Goal: Find contact information: Find contact information

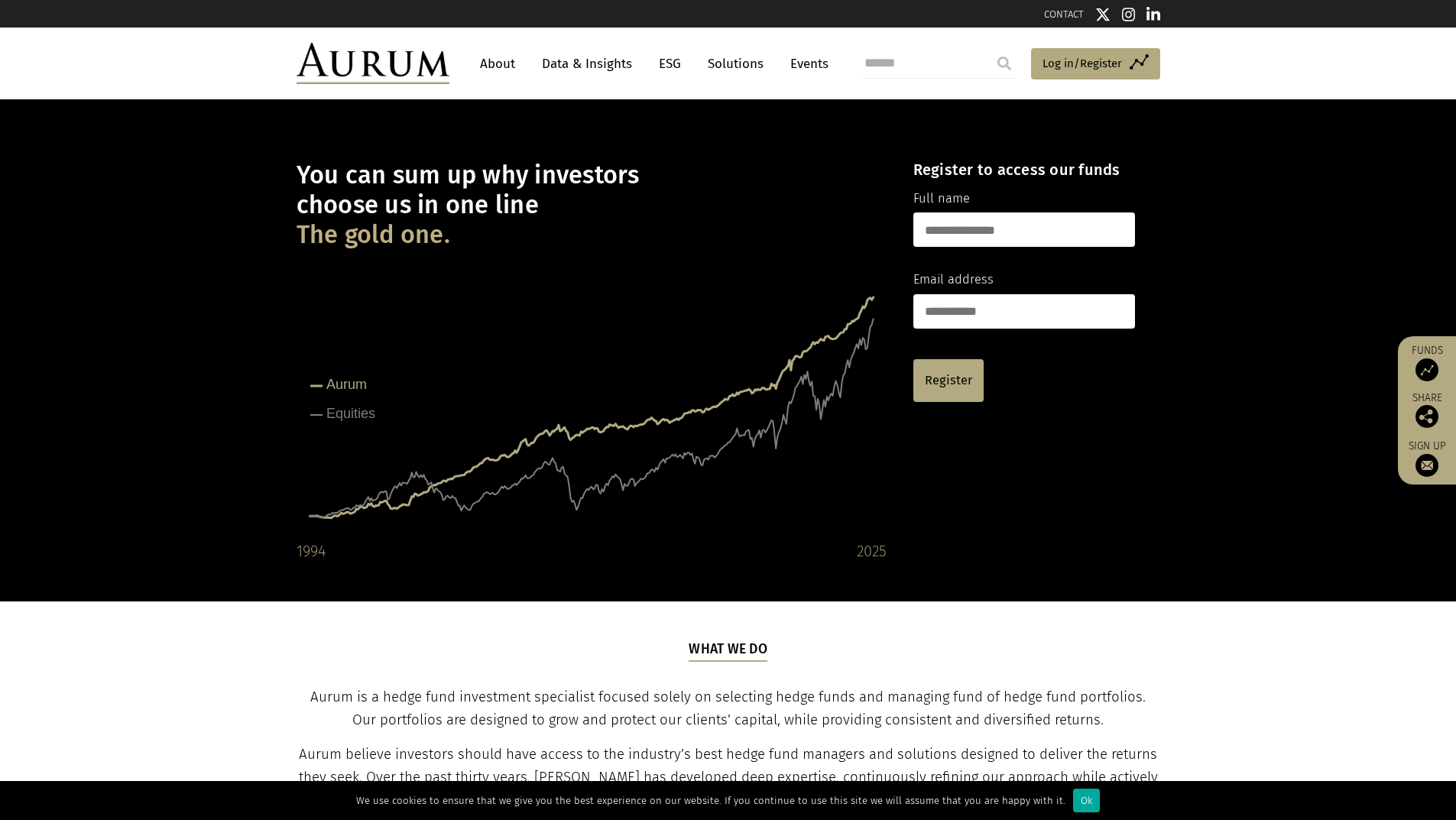
click at [496, 63] on link "About" at bounding box center [497, 63] width 50 height 28
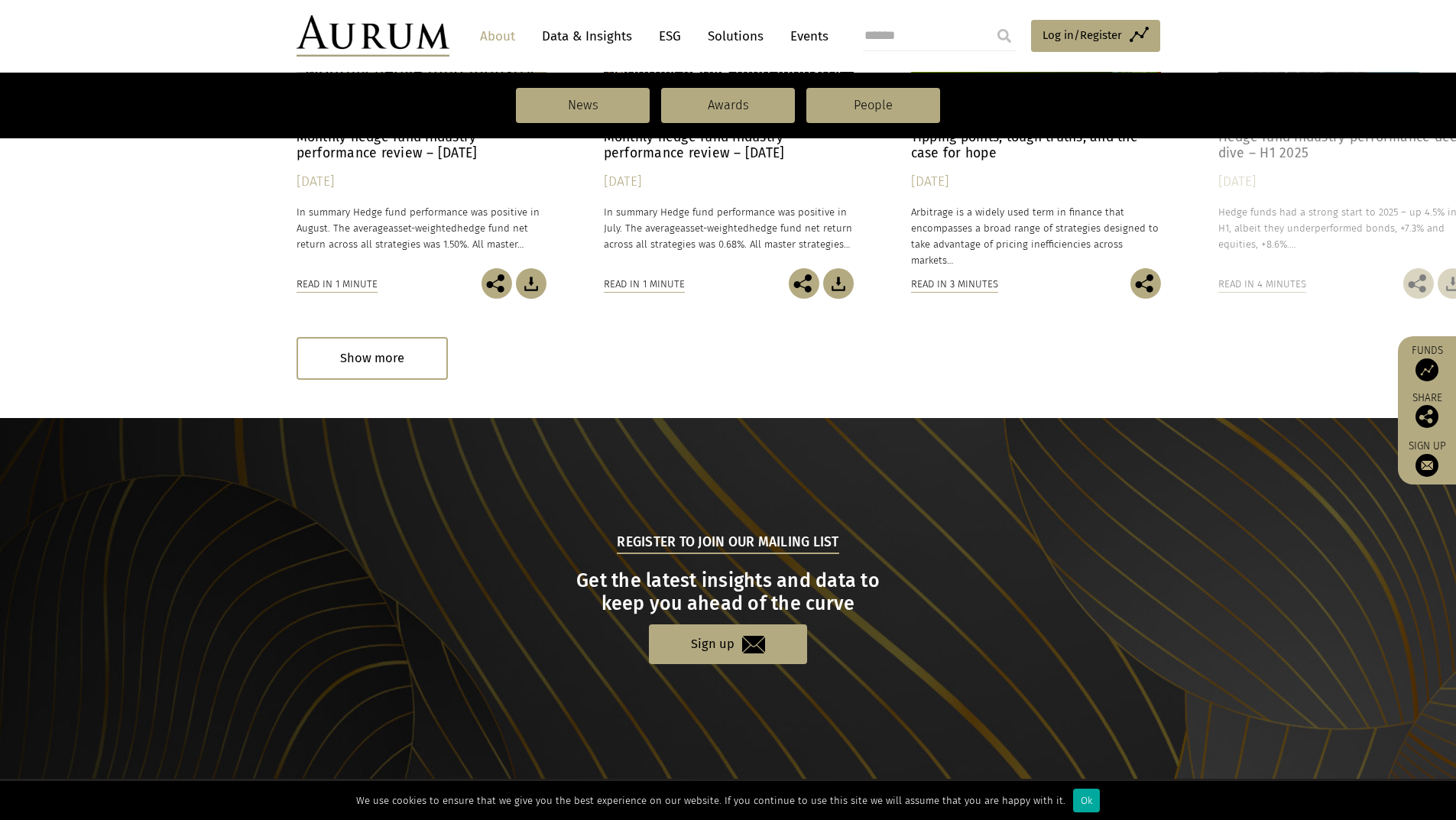
scroll to position [1460, 0]
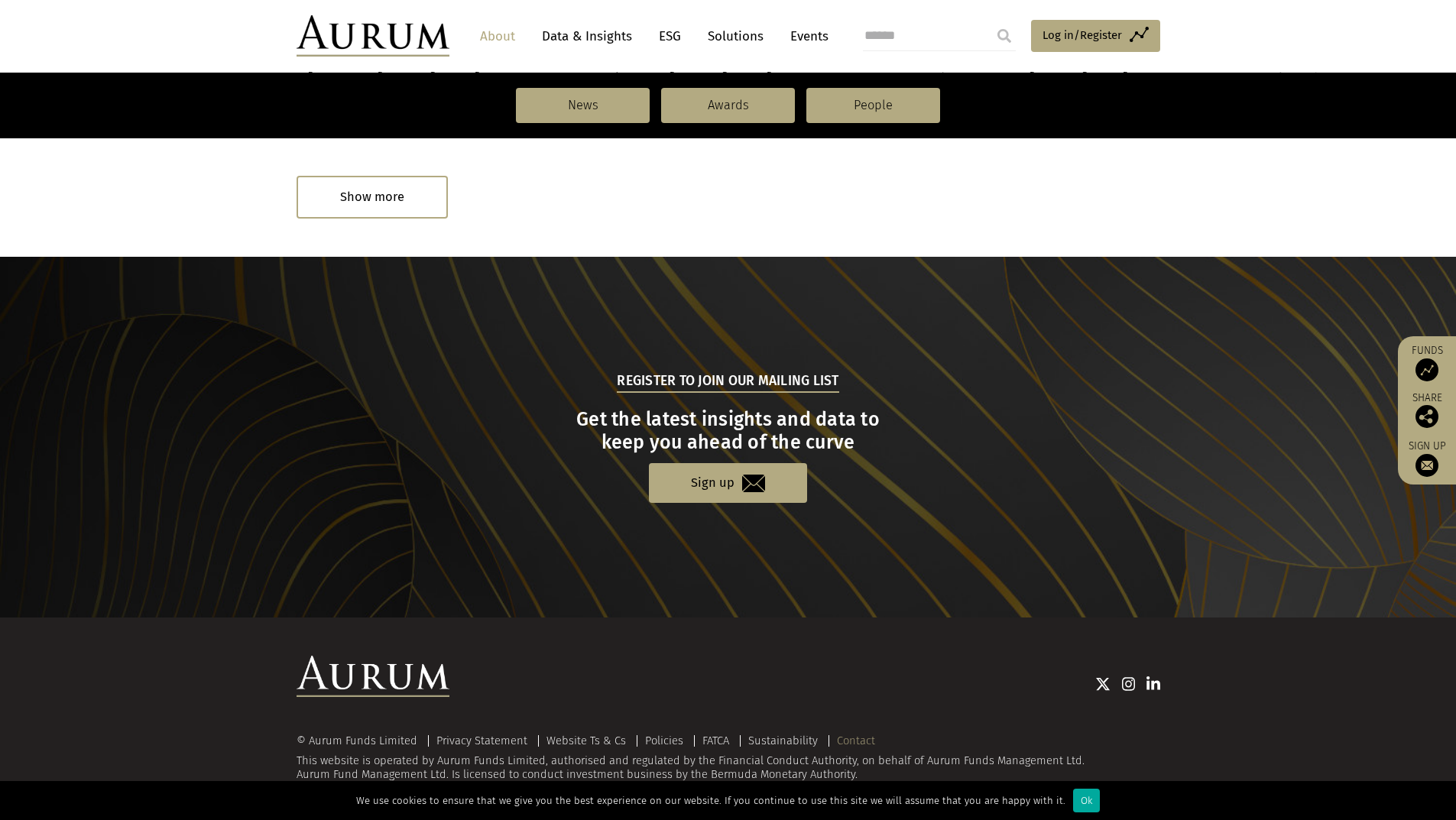
click at [842, 739] on link "Contact" at bounding box center [856, 741] width 38 height 14
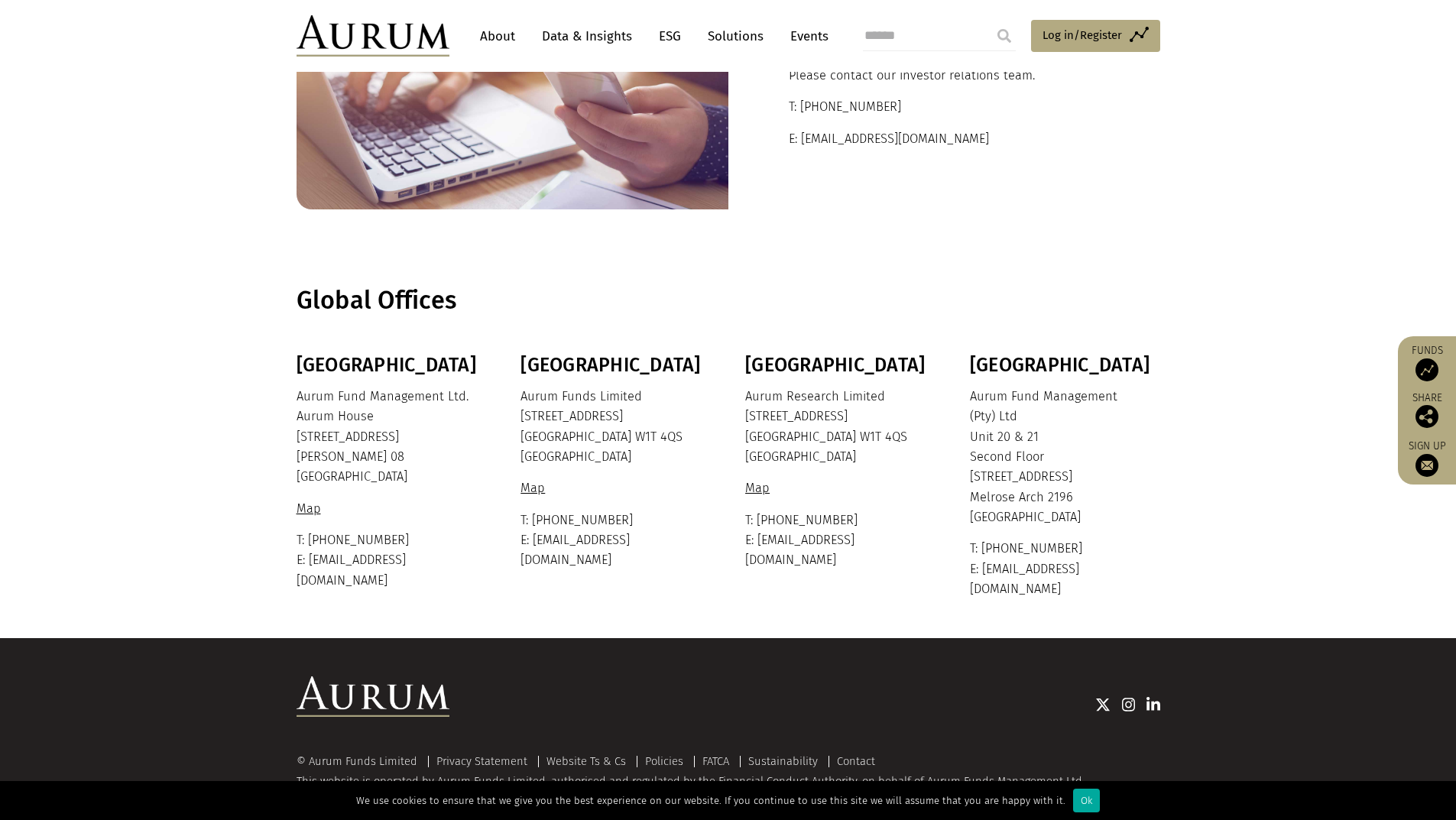
scroll to position [12, 0]
